Goal: Task Accomplishment & Management: Use online tool/utility

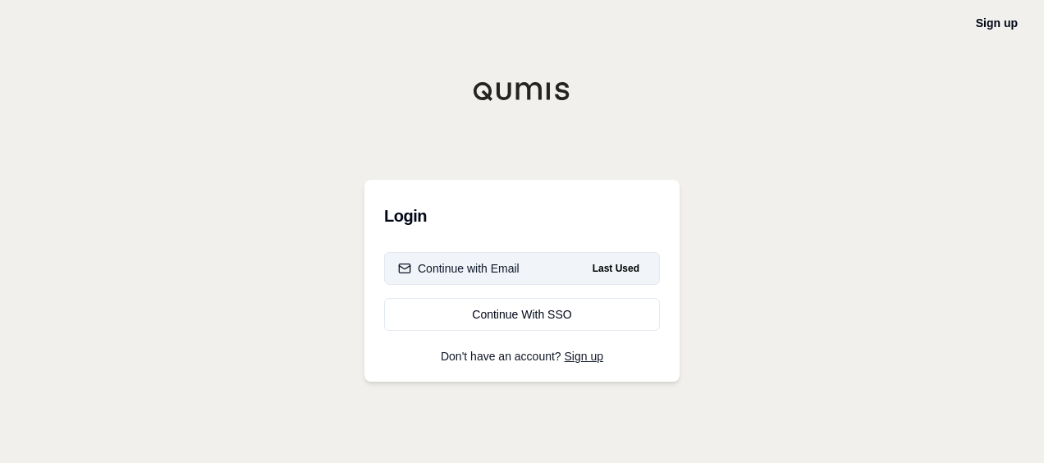
click at [497, 269] on div "Continue with Email" at bounding box center [459, 268] width 122 height 16
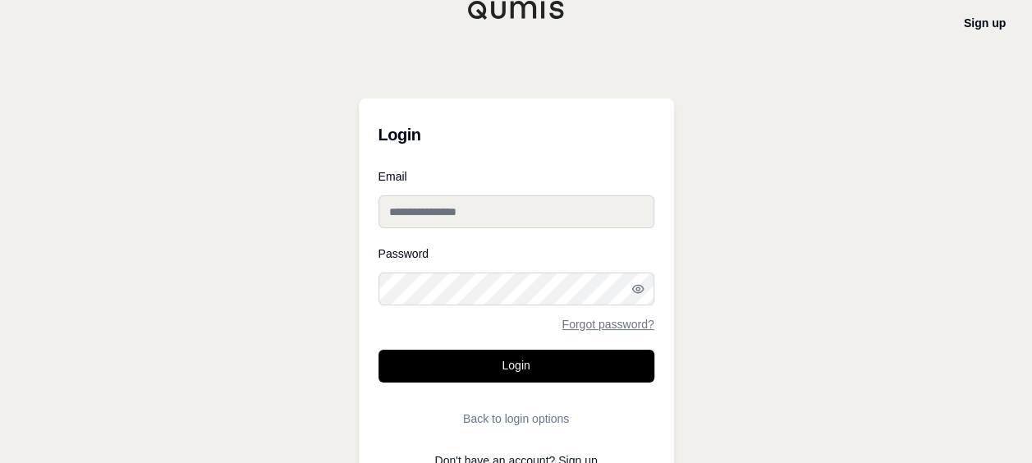
type input "**********"
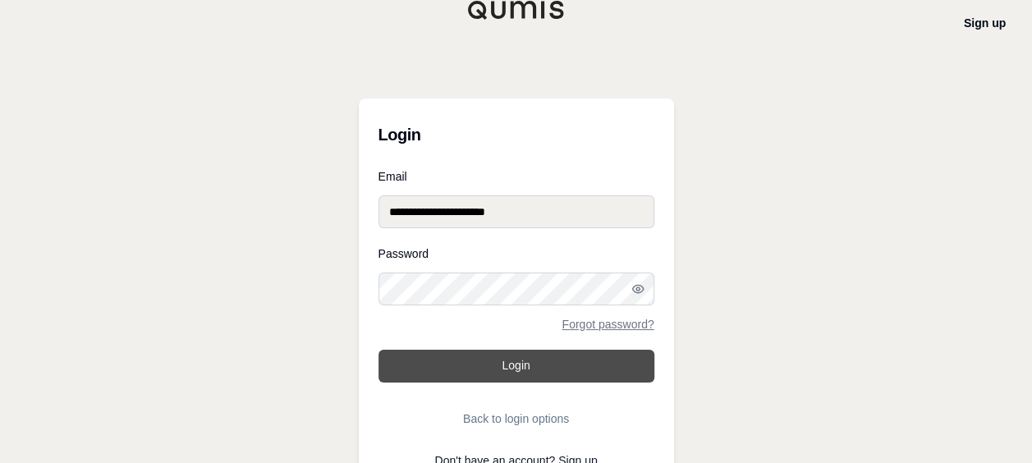
click at [479, 358] on button "Login" at bounding box center [517, 366] width 276 height 33
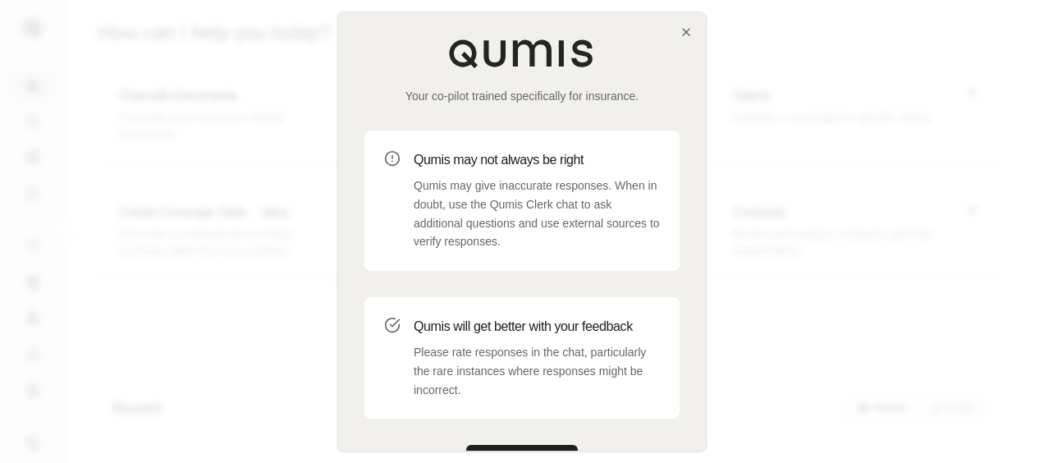
click at [693, 33] on div "Your co-pilot trained specifically for insurance. Qumis may not always be right…" at bounding box center [522, 258] width 368 height 492
click at [686, 33] on icon "button" at bounding box center [686, 32] width 7 height 7
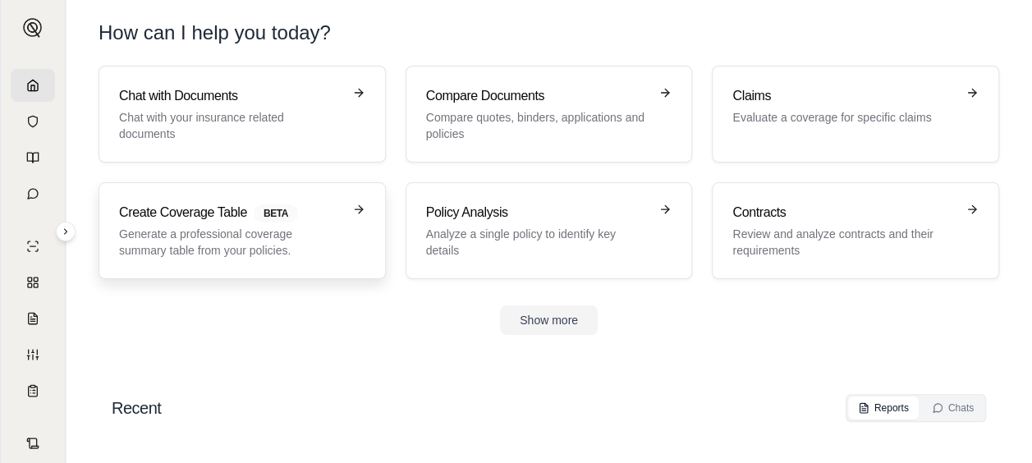
click at [294, 217] on span "BETA" at bounding box center [276, 213] width 44 height 18
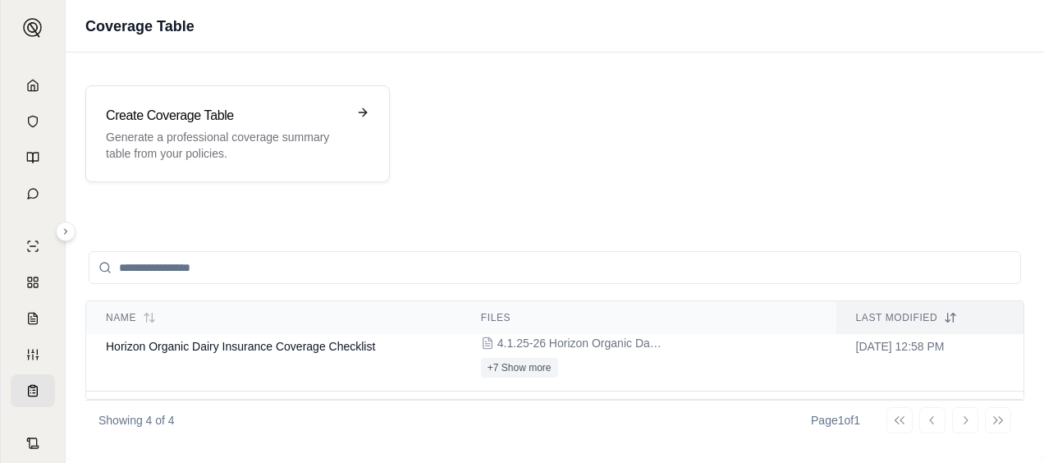
scroll to position [38, 0]
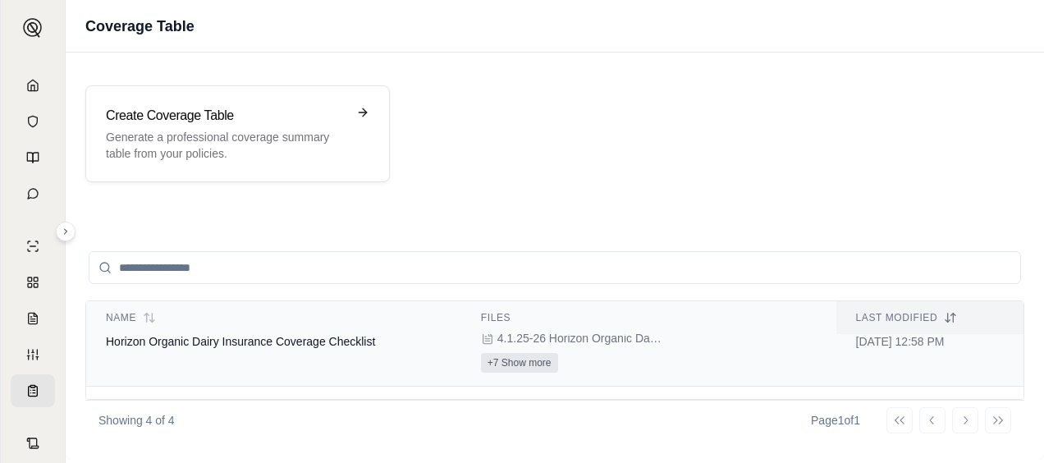
click at [512, 356] on button "+7 Show more" at bounding box center [519, 363] width 77 height 20
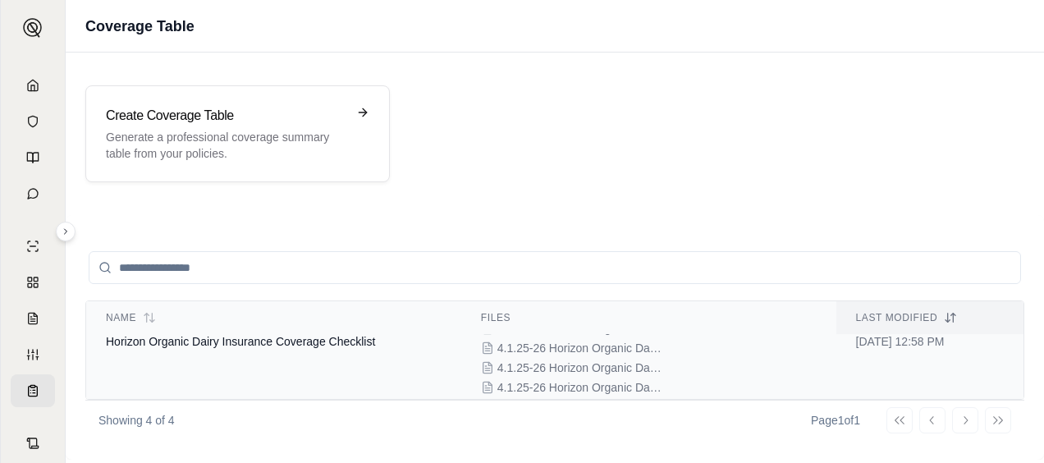
click at [526, 345] on span "4.1.25-26 Horizon Organic Dairy - Workers Compensation Policy - Chubb - [PHONE_…" at bounding box center [580, 348] width 164 height 16
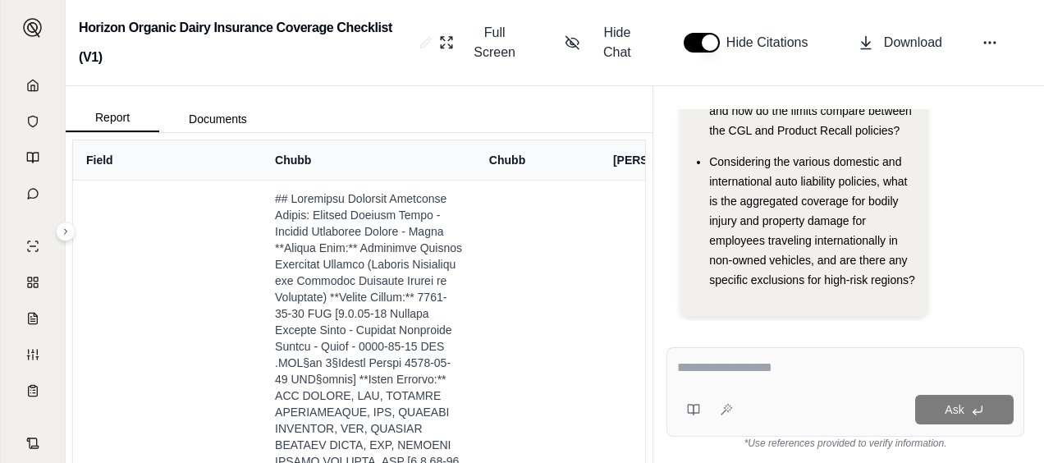
click at [797, 351] on div "Ask" at bounding box center [846, 392] width 358 height 90
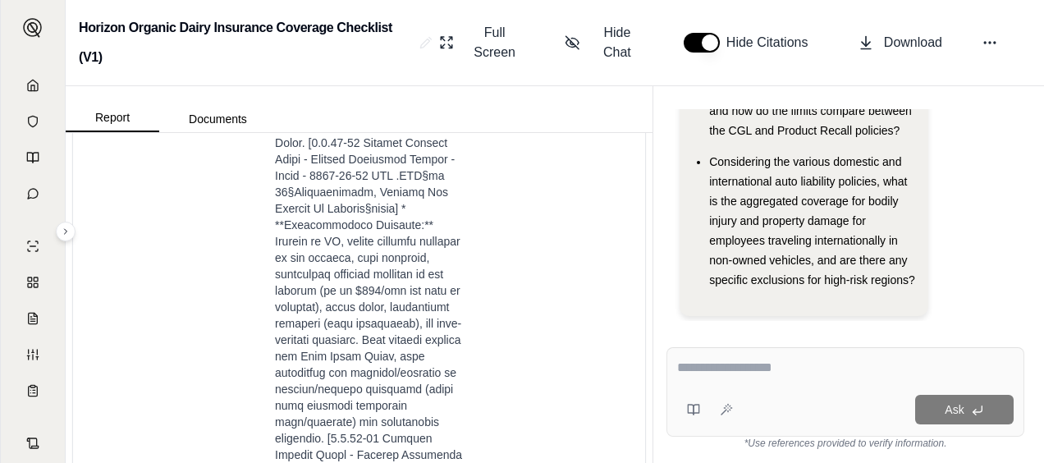
scroll to position [2892, 0]
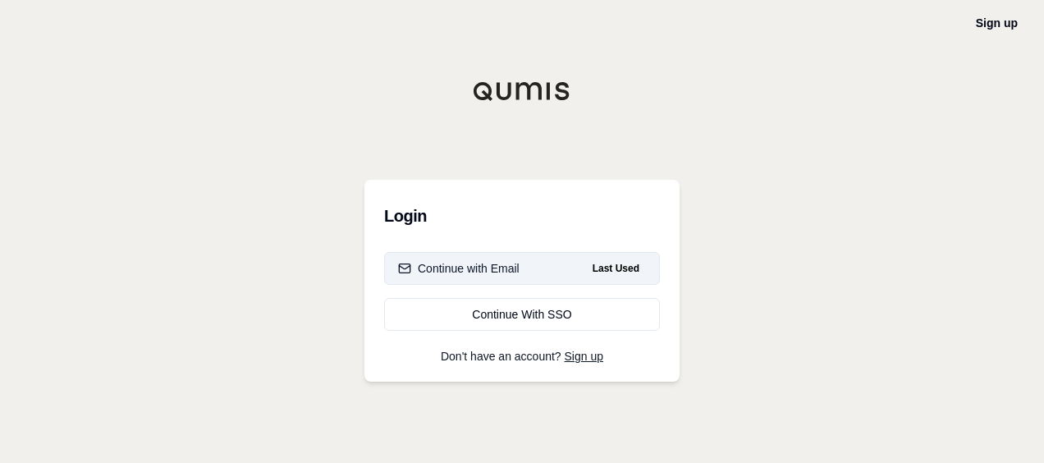
click at [478, 268] on div "Continue with Email" at bounding box center [459, 268] width 122 height 16
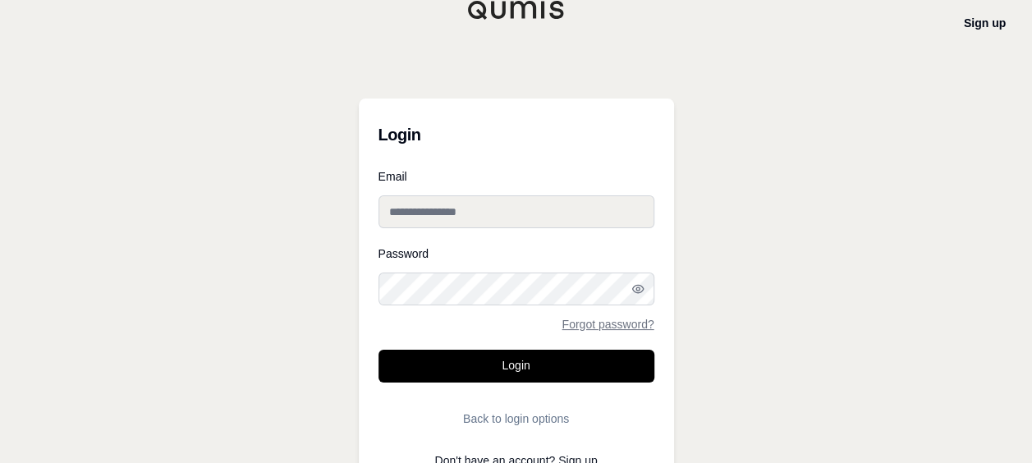
type input "**********"
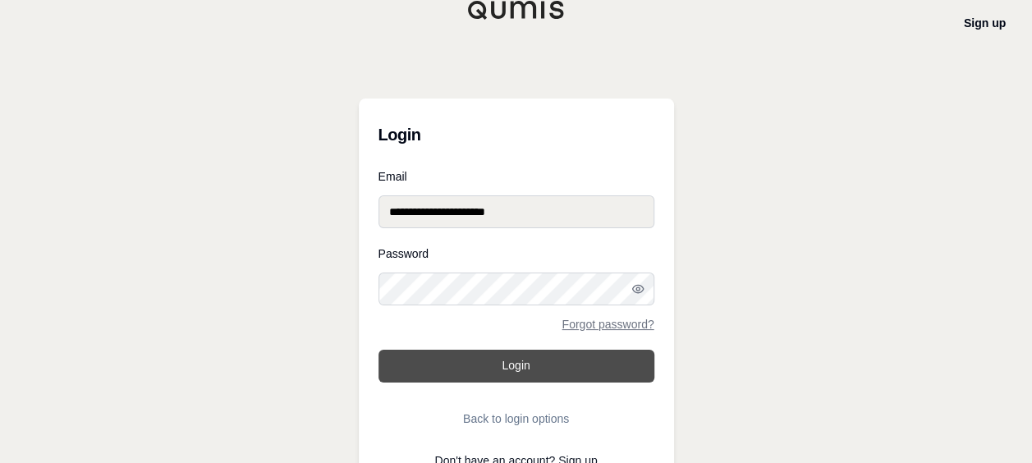
click at [462, 379] on button "Login" at bounding box center [517, 366] width 276 height 33
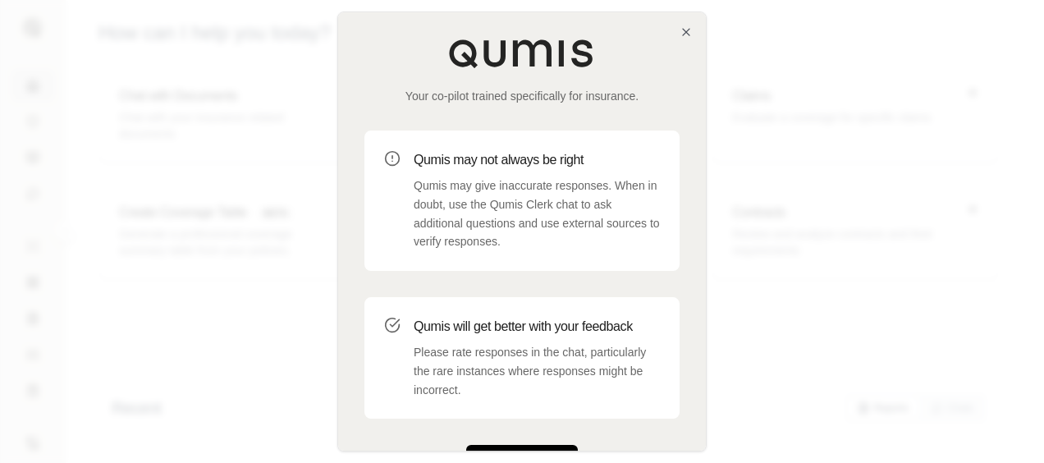
click at [475, 448] on button "Get Started" at bounding box center [522, 461] width 112 height 33
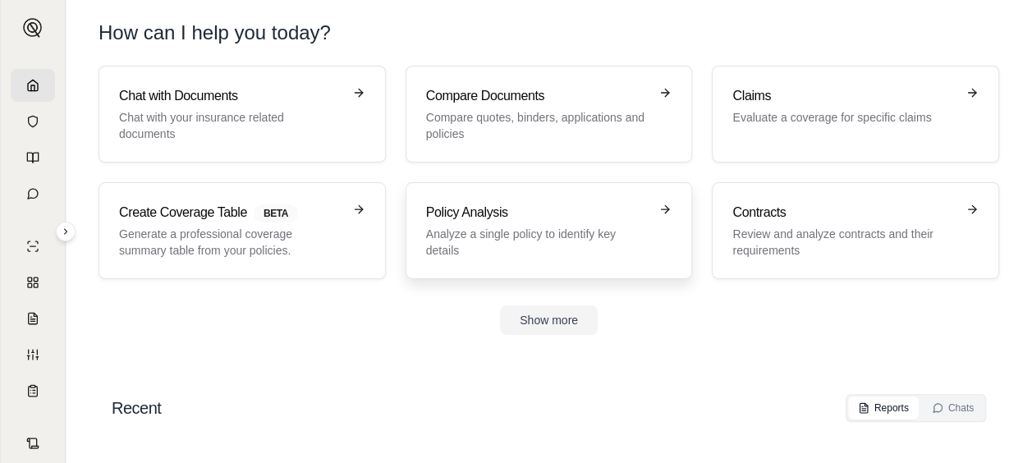
click at [471, 220] on h3 "Policy Analysis" at bounding box center [537, 213] width 223 height 20
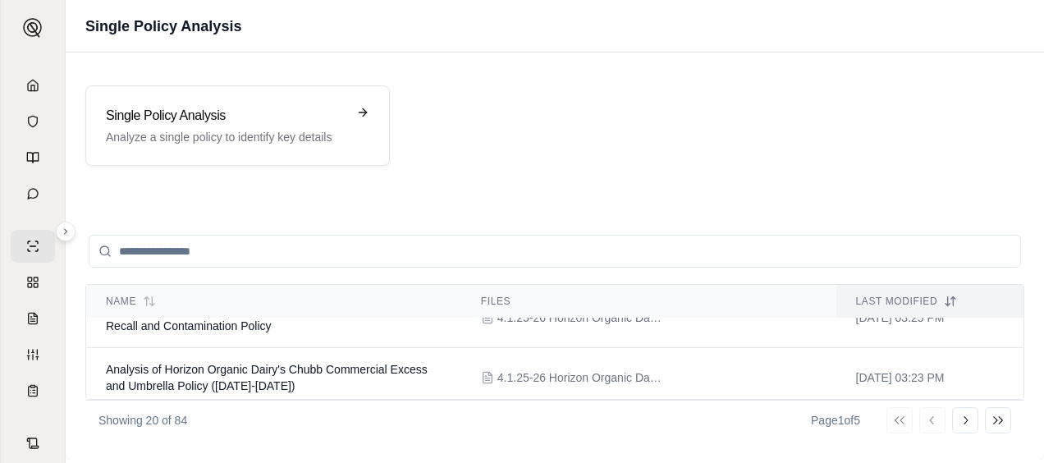
scroll to position [460, 0]
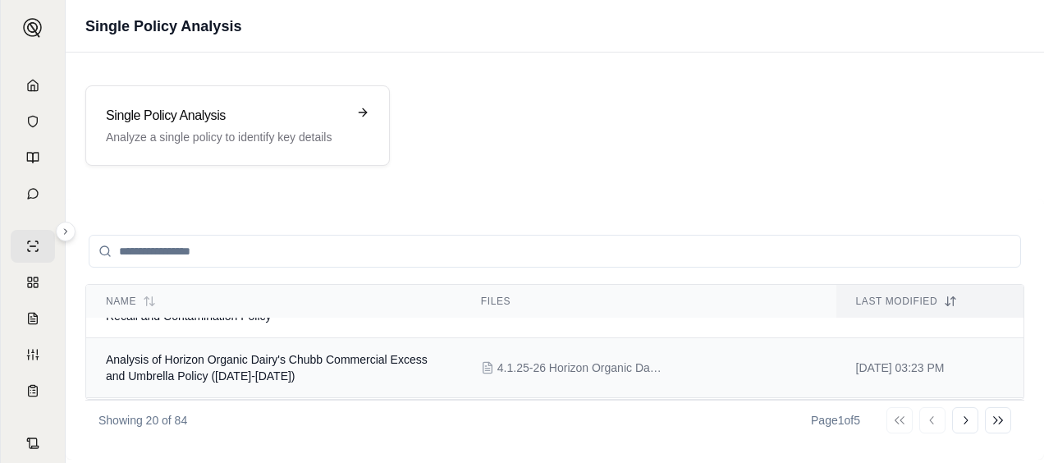
click at [607, 366] on span "4.1.25-26 Horizon Organic Dairy - Umbrella Policy - Chubb - 5672-11-17.PDF" at bounding box center [580, 368] width 164 height 16
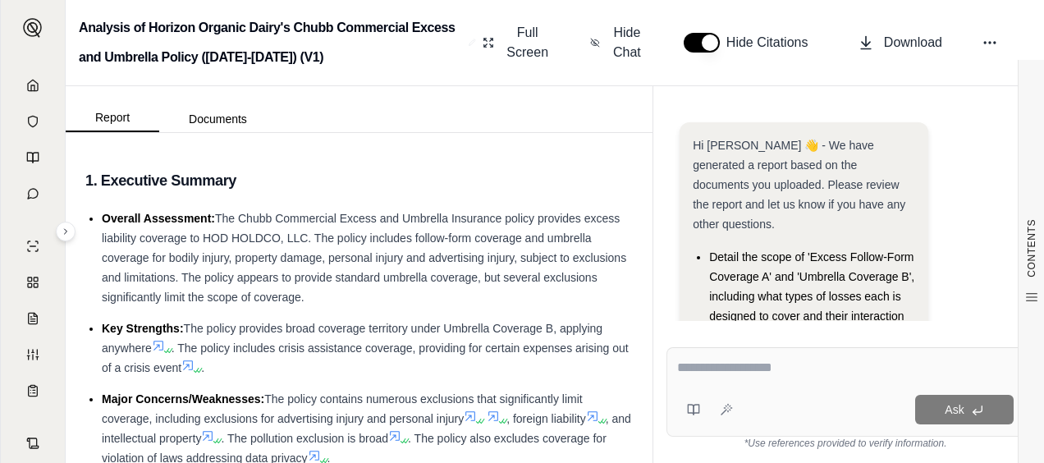
scroll to position [205, 0]
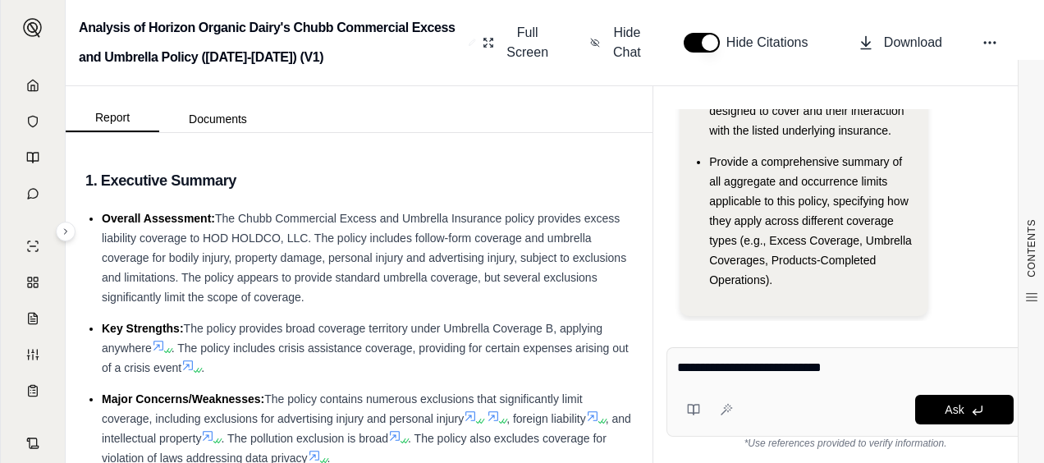
type textarea "**********"
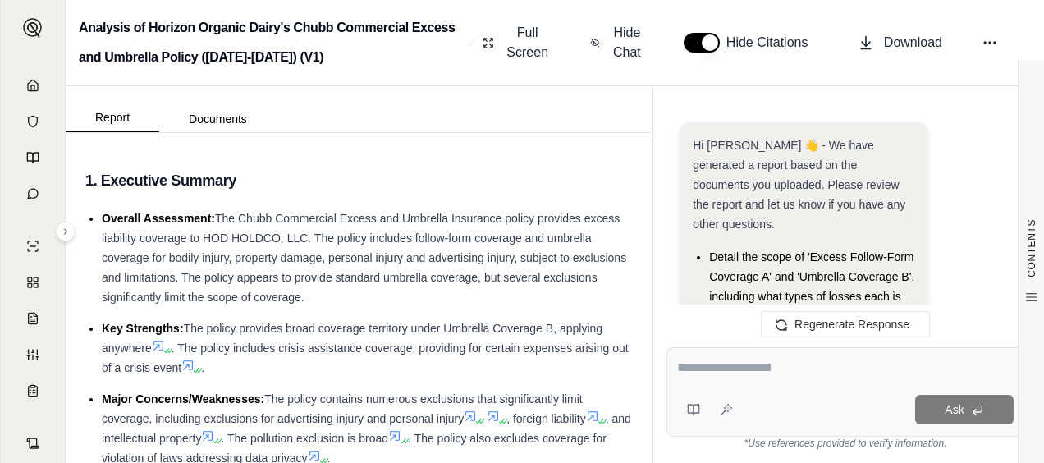
scroll to position [7648, 0]
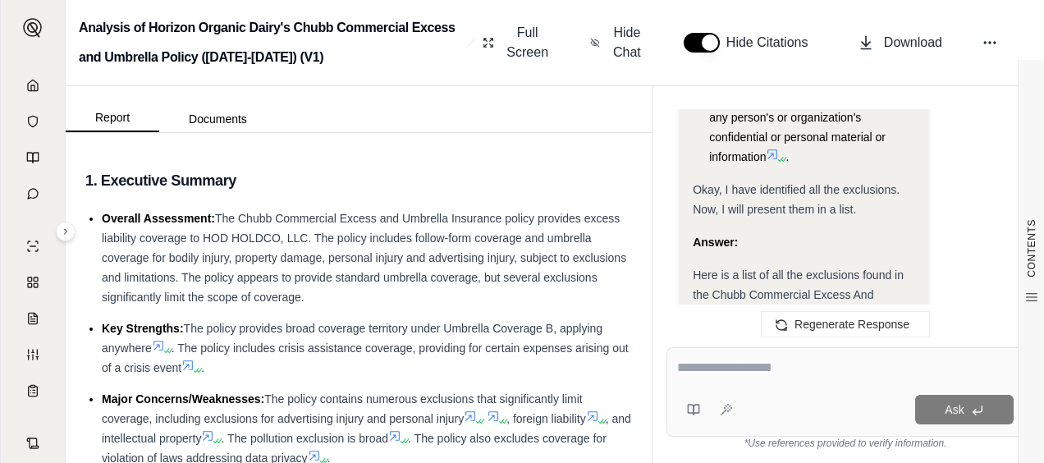
click at [790, 265] on div "Here is a list of all the exclusions found in the Chubb Commercial Excess And U…" at bounding box center [804, 294] width 223 height 59
click at [841, 269] on span "Here is a list of all the exclusions found in the Chubb Commercial Excess And U…" at bounding box center [798, 295] width 211 height 53
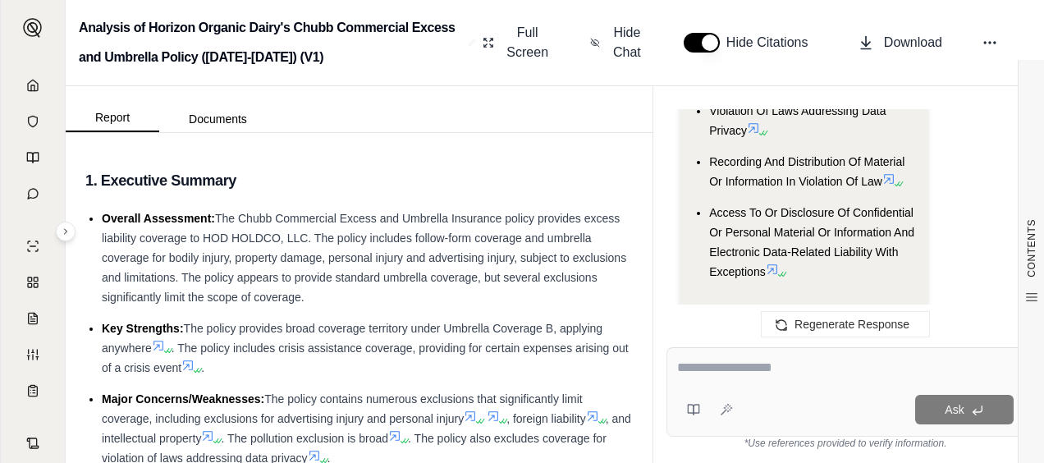
scroll to position [9799, 0]
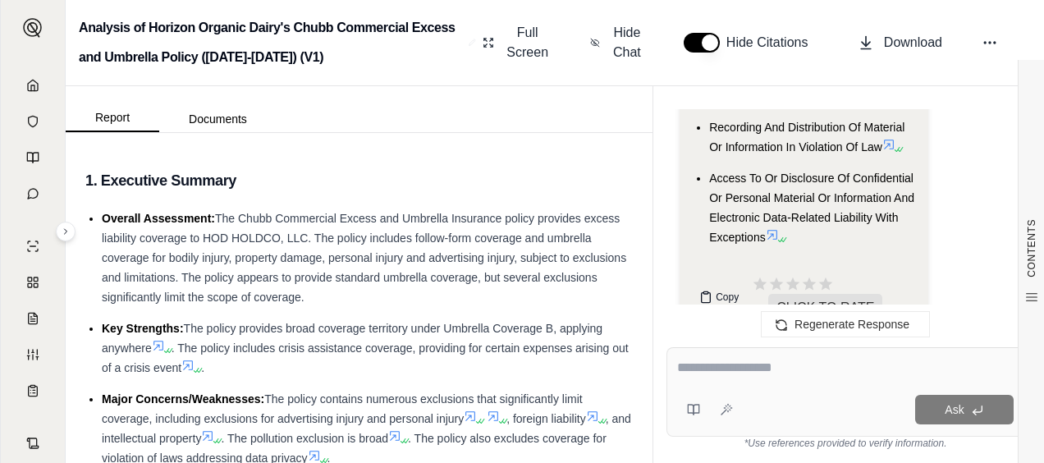
click at [698, 281] on button "Copy" at bounding box center [719, 297] width 53 height 33
click at [26, 79] on icon at bounding box center [32, 85] width 13 height 13
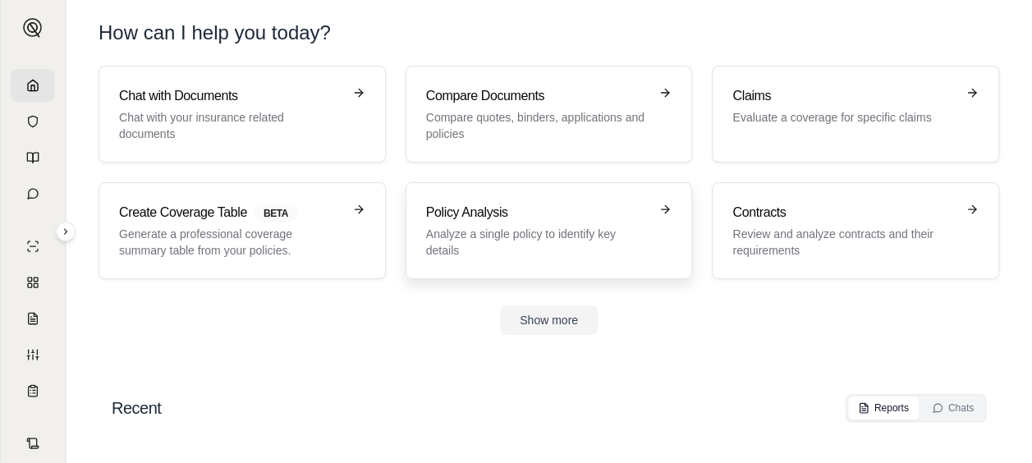
click at [466, 222] on div "Policy Analysis Analyze a single policy to identify key details" at bounding box center [537, 231] width 223 height 56
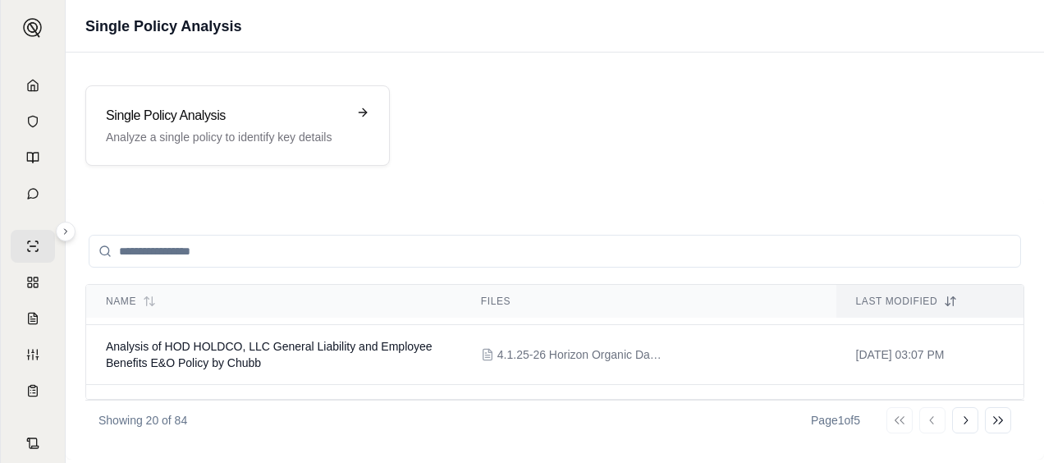
scroll to position [788, 0]
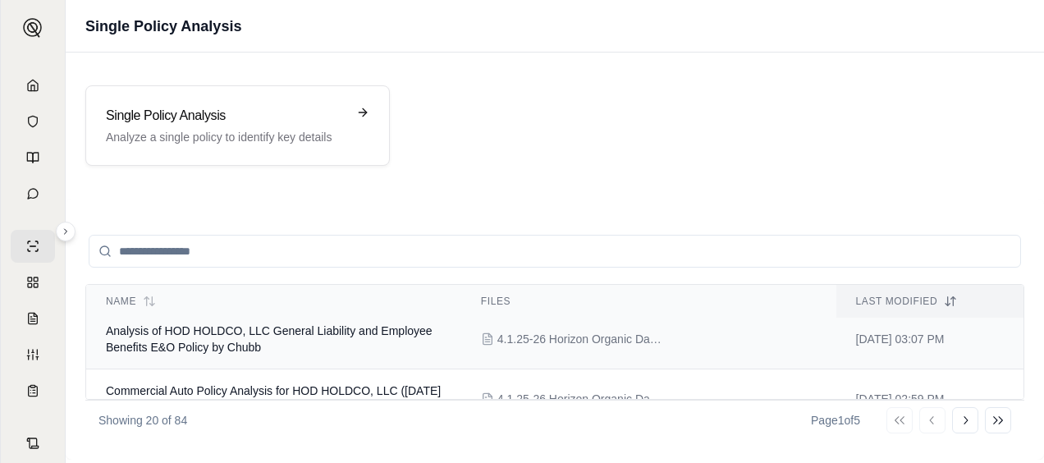
click at [596, 340] on span "4.1.25-26 Horizon Organic Dairy - General Liability Policy - Chubb - 3004-10-43…" at bounding box center [580, 339] width 164 height 16
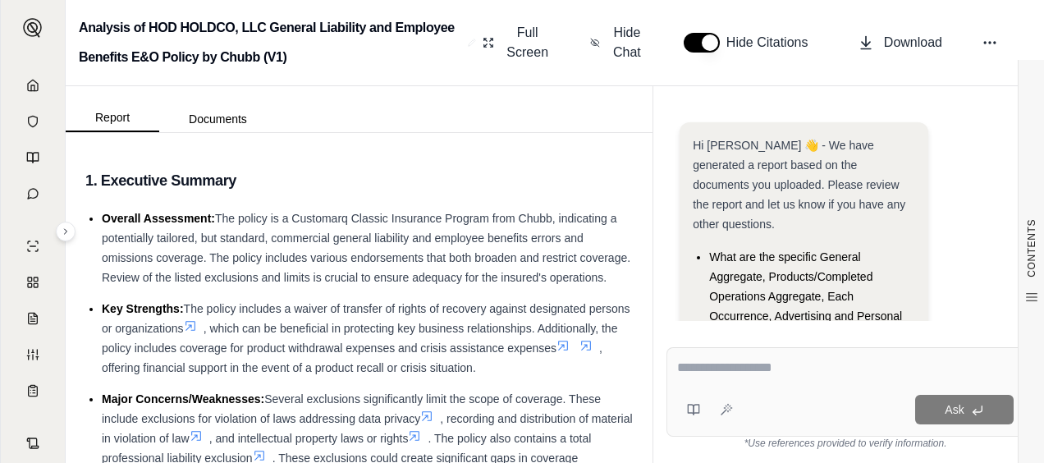
scroll to position [264, 0]
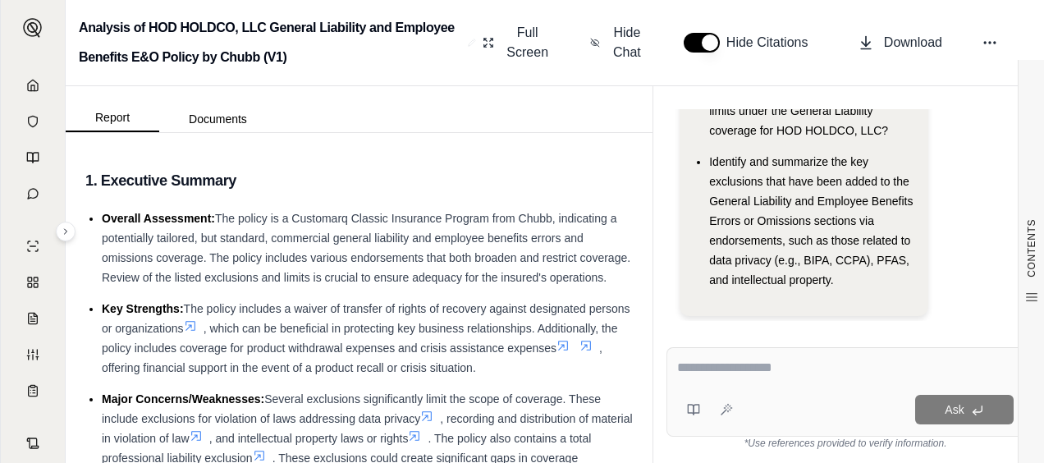
click at [714, 376] on textarea at bounding box center [845, 368] width 337 height 20
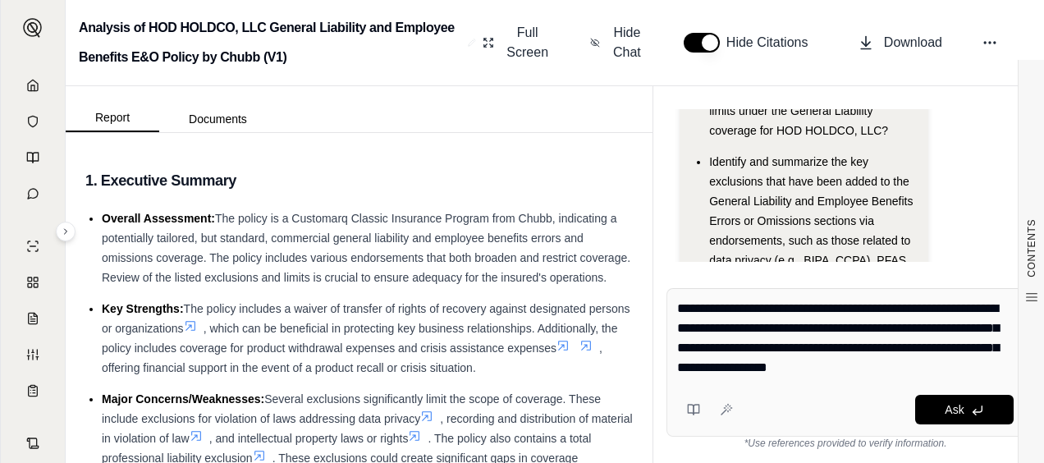
click at [880, 372] on textarea "**********" at bounding box center [845, 338] width 337 height 79
click at [872, 374] on textarea "**********" at bounding box center [845, 338] width 337 height 79
click at [882, 371] on textarea "**********" at bounding box center [845, 338] width 337 height 79
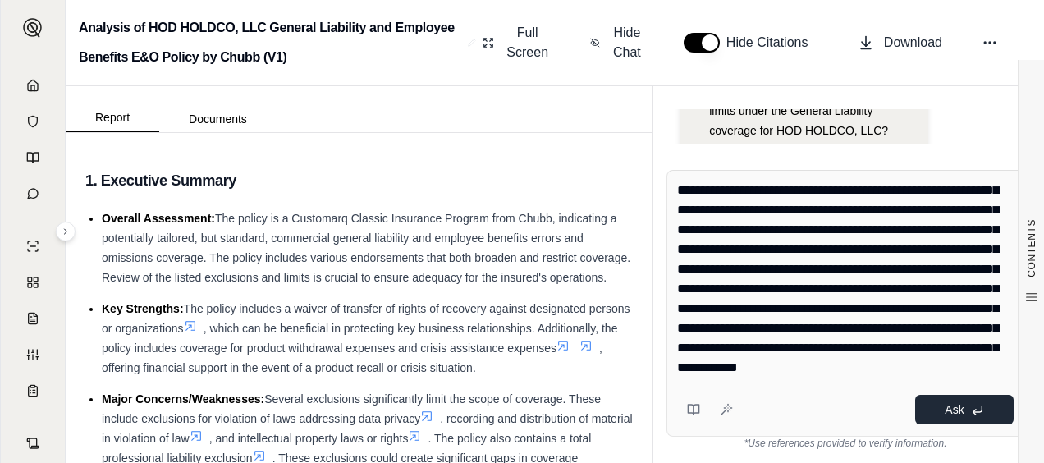
type textarea "**********"
click at [946, 420] on button "Ask" at bounding box center [965, 410] width 99 height 30
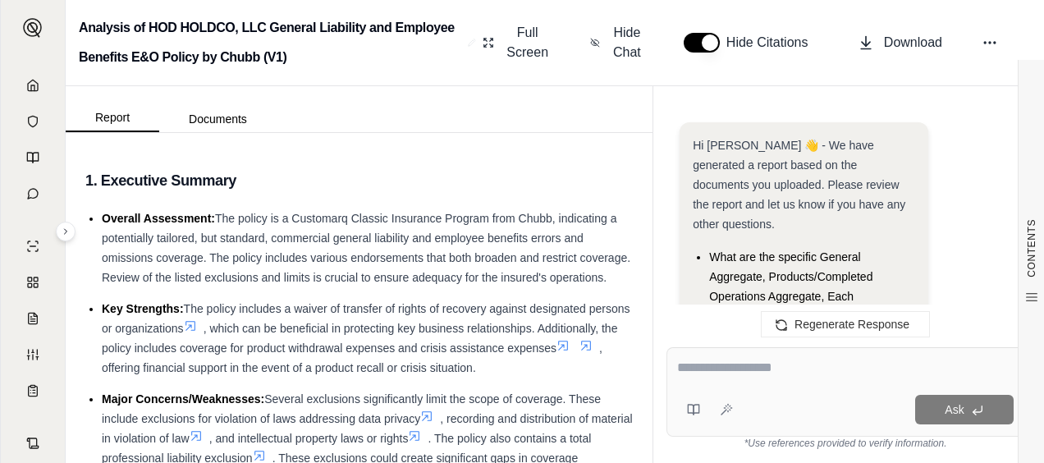
scroll to position [11435, 0]
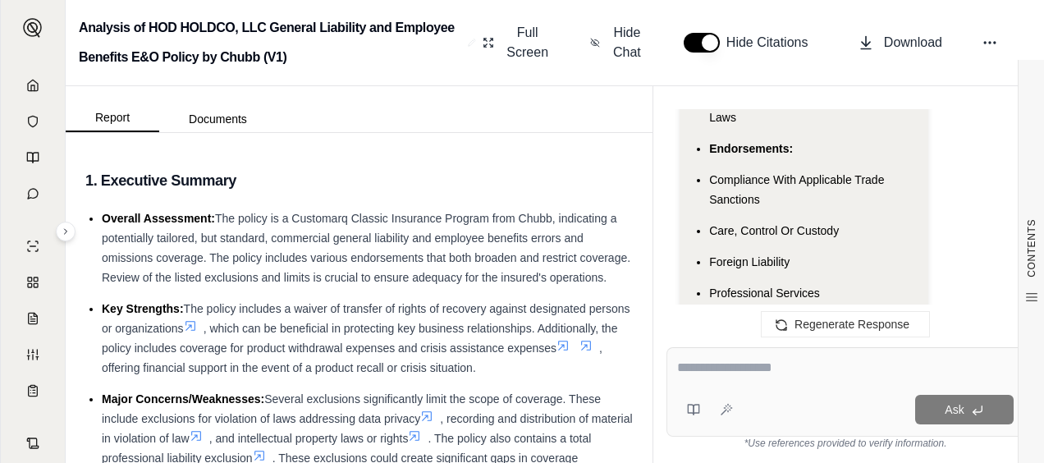
click at [727, 371] on textarea at bounding box center [845, 368] width 337 height 20
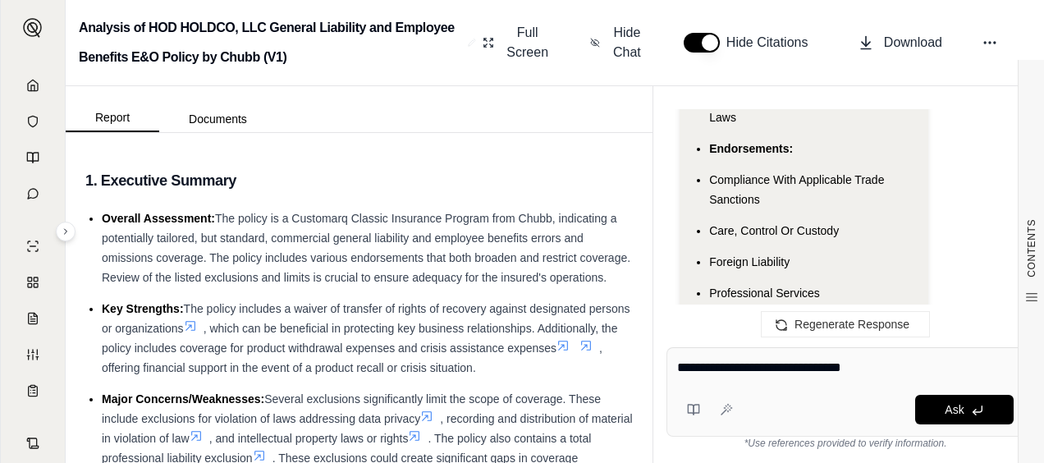
type textarea "**********"
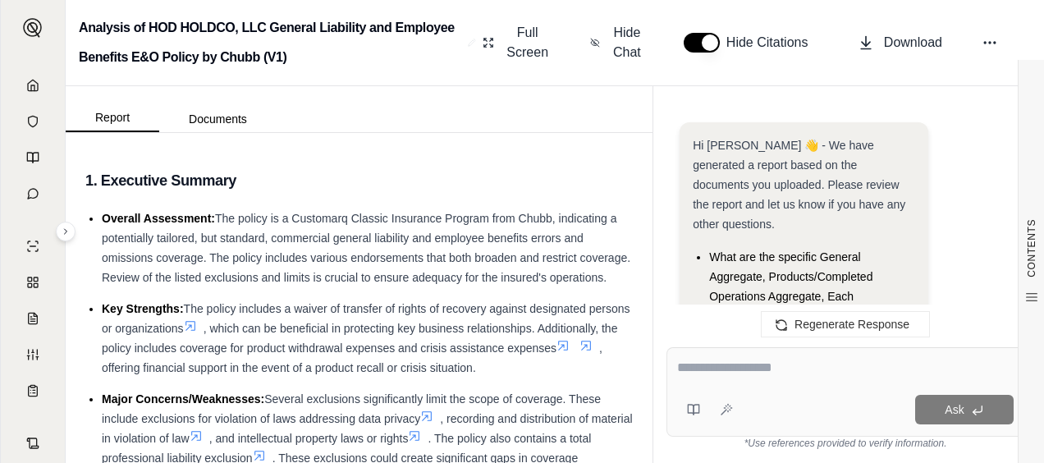
scroll to position [13493, 0]
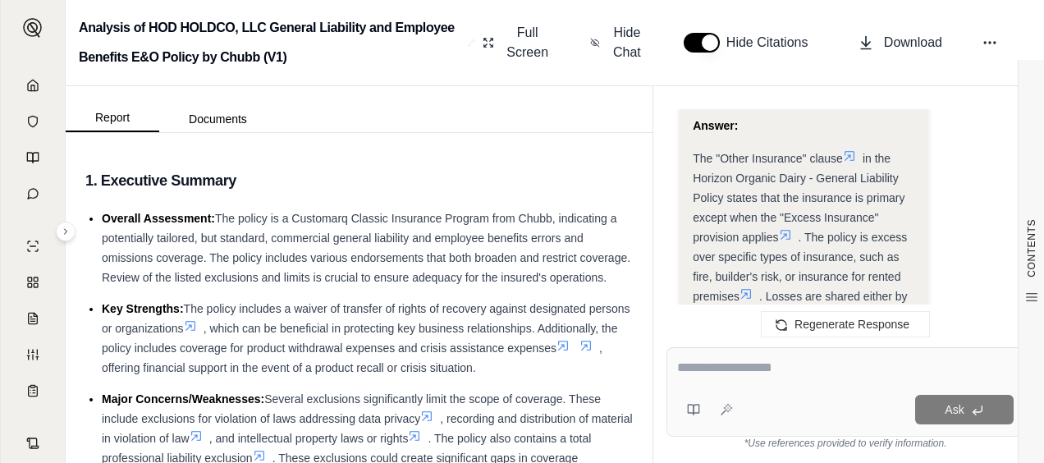
click at [716, 409] on span "Copy" at bounding box center [727, 415] width 23 height 13
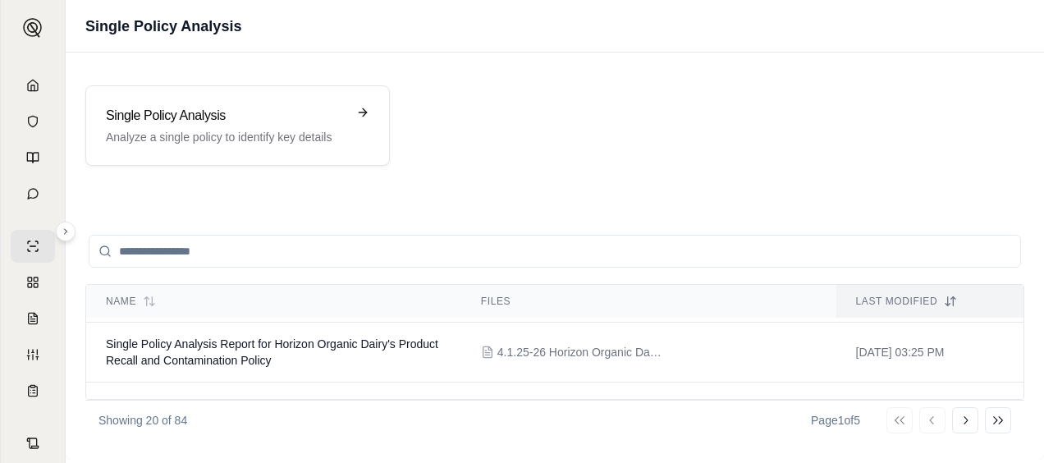
scroll to position [427, 0]
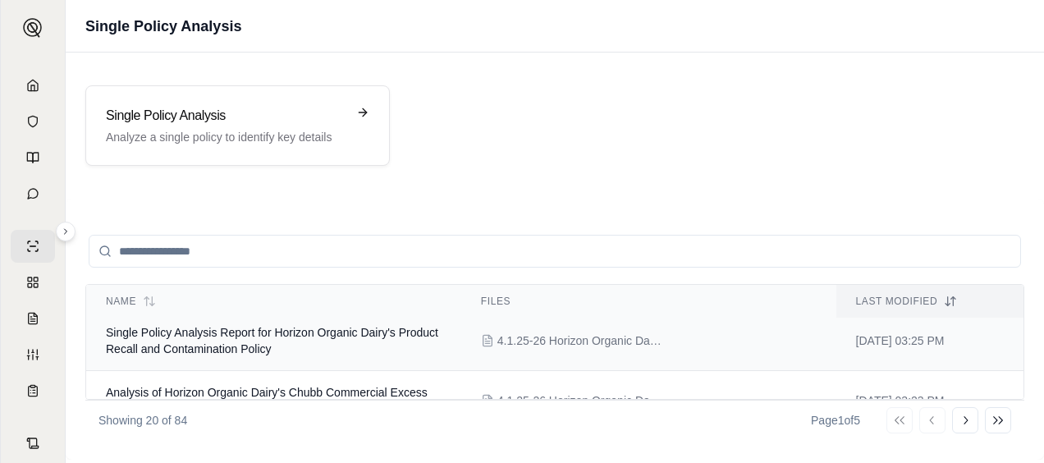
click at [625, 339] on span "4.1.25-26 Horizon Organic Dairy - Product Recall & Contamination Policy - Talbo…" at bounding box center [580, 341] width 164 height 16
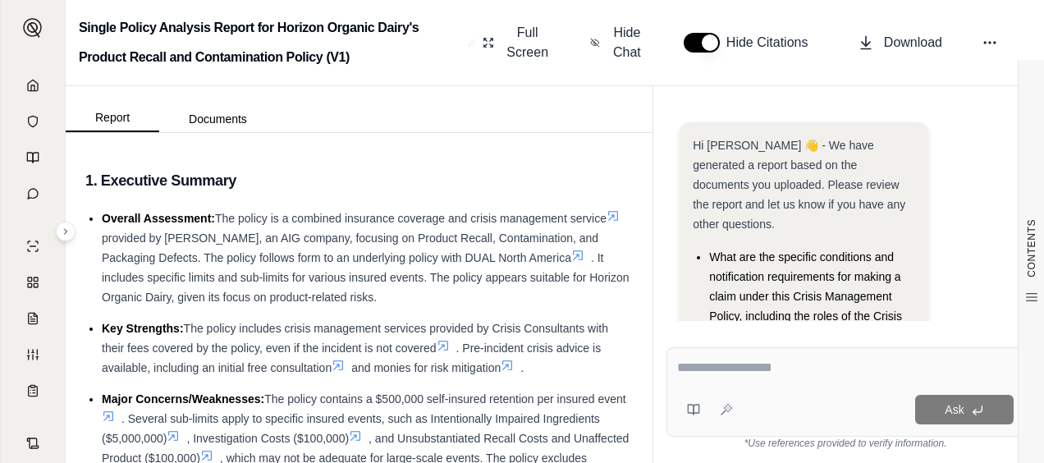
scroll to position [186, 0]
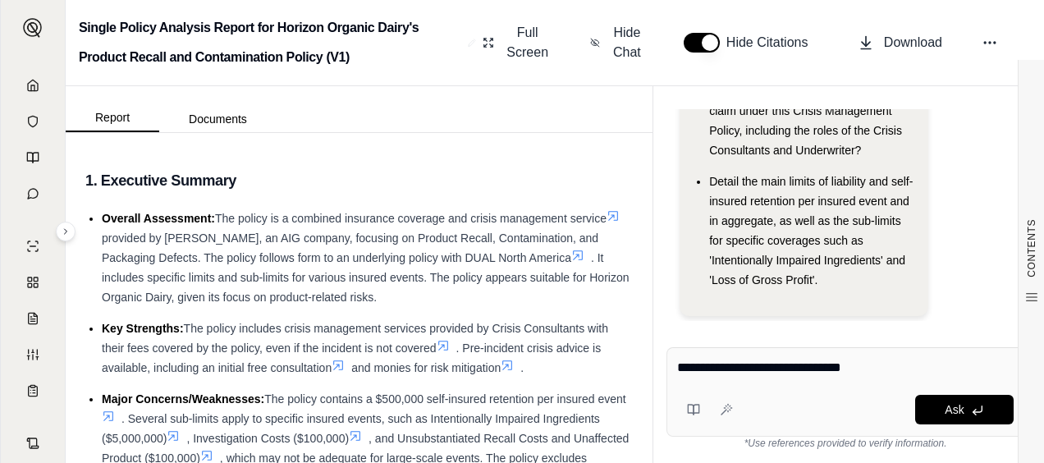
type textarea "**********"
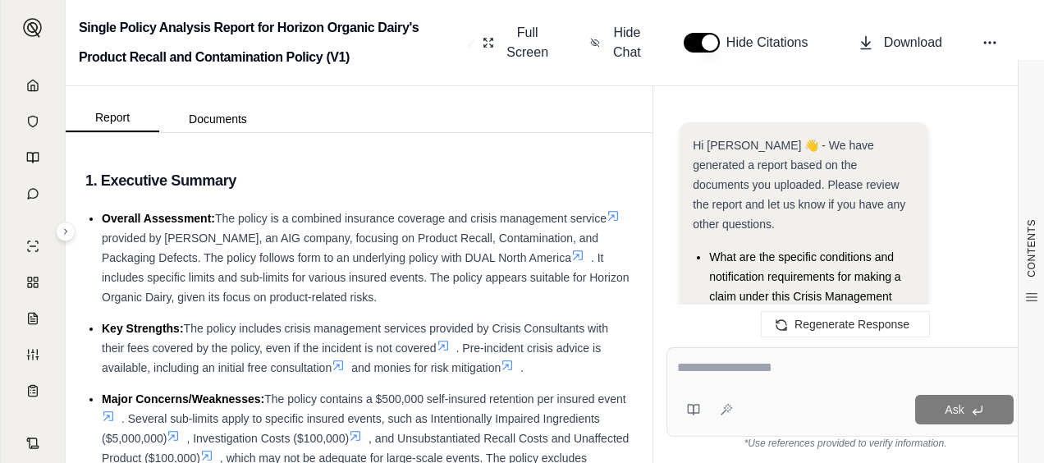
scroll to position [1419, 0]
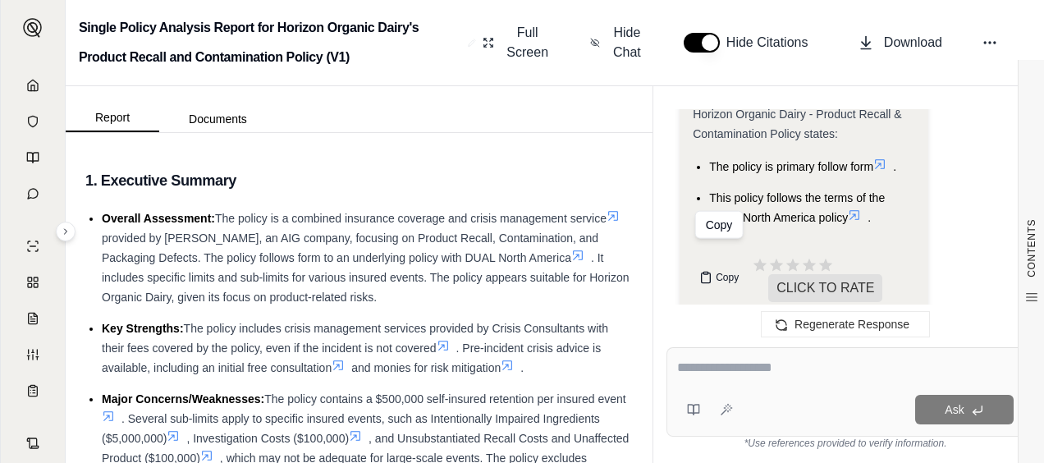
click at [702, 273] on icon at bounding box center [706, 278] width 9 height 10
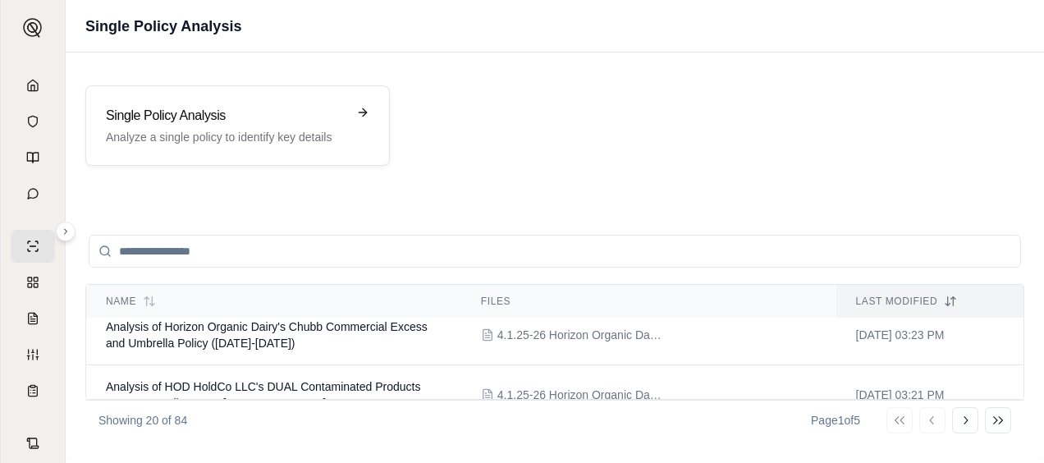
scroll to position [526, 0]
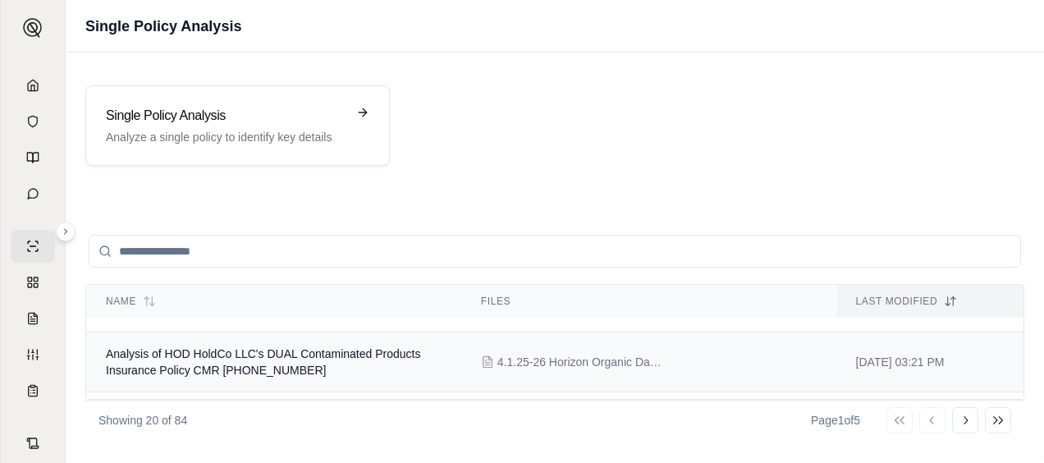
click at [627, 354] on span "4.1.25-26 Horizon Organic Dairy - Product Recall & Contamination Policy - DUAL …" at bounding box center [580, 362] width 164 height 16
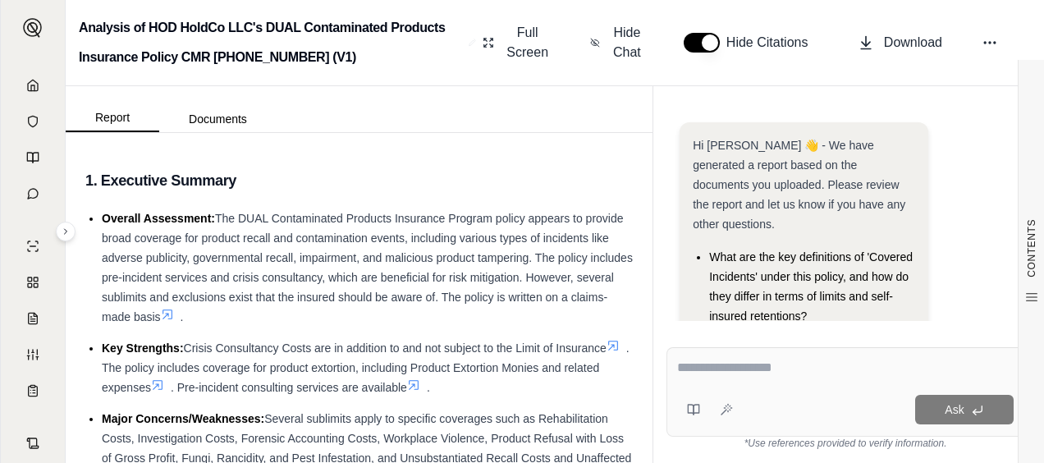
scroll to position [126, 0]
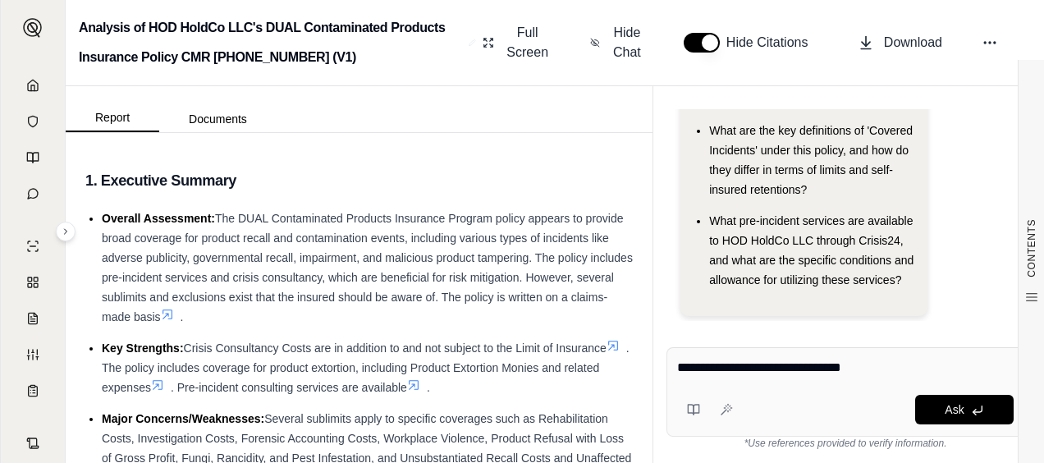
type textarea "**********"
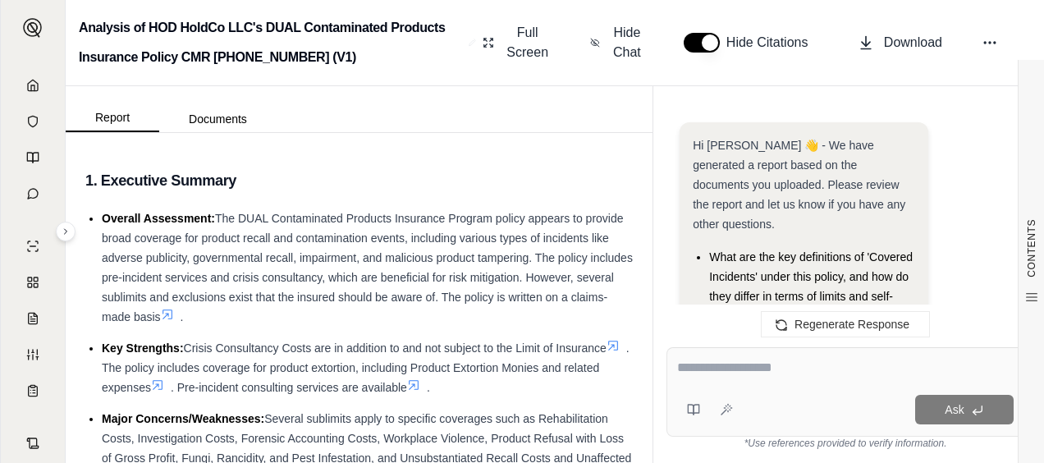
scroll to position [1596, 0]
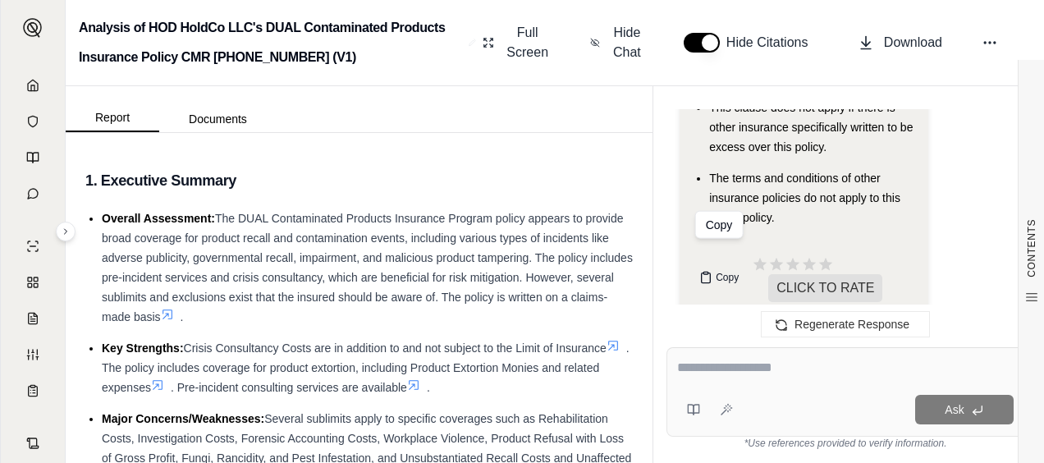
click at [703, 273] on icon at bounding box center [706, 278] width 9 height 10
